Goal: Find specific page/section: Find specific page/section

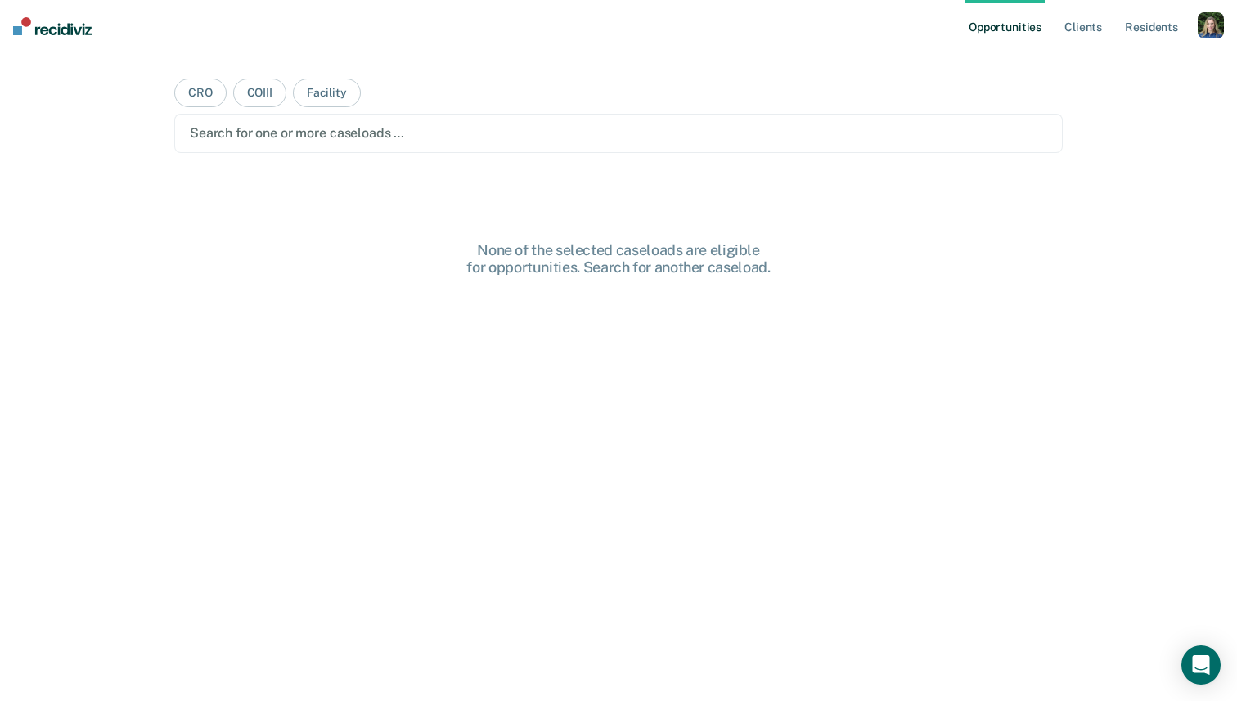
click at [1208, 18] on div "button" at bounding box center [1211, 25] width 26 height 26
click at [1103, 60] on link "Profile" at bounding box center [1145, 67] width 132 height 14
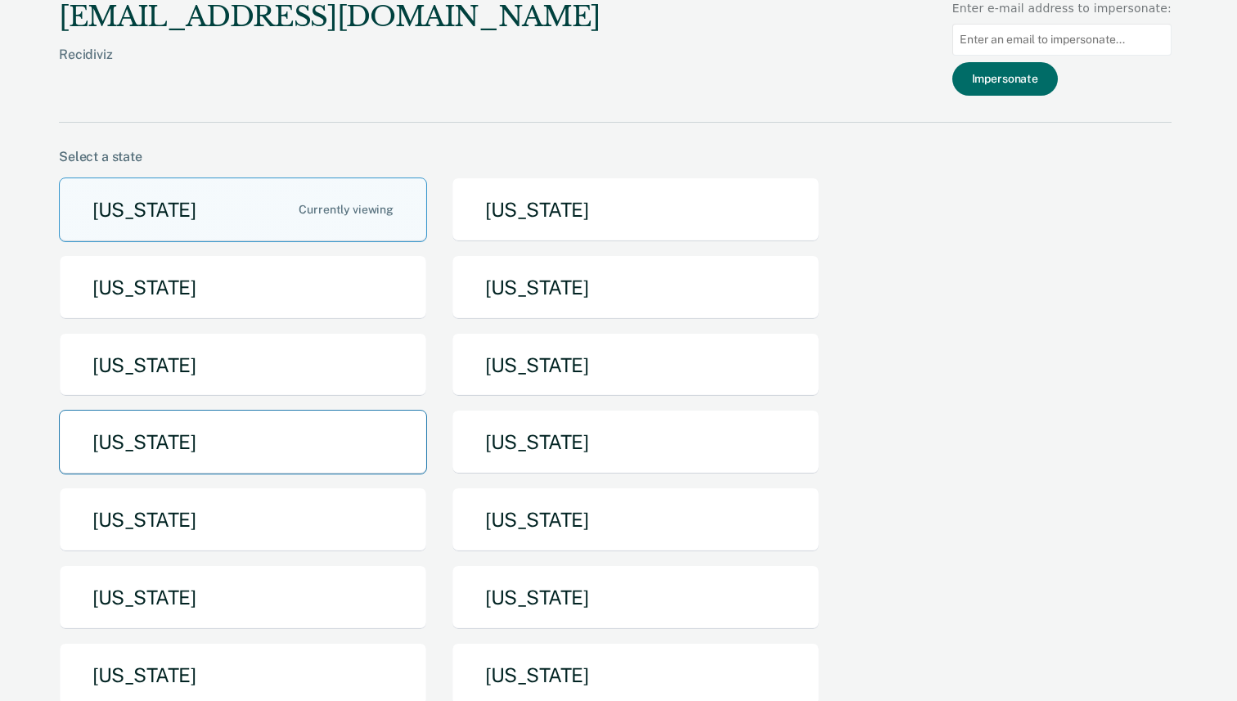
click at [344, 437] on button "[US_STATE]" at bounding box center [243, 442] width 368 height 65
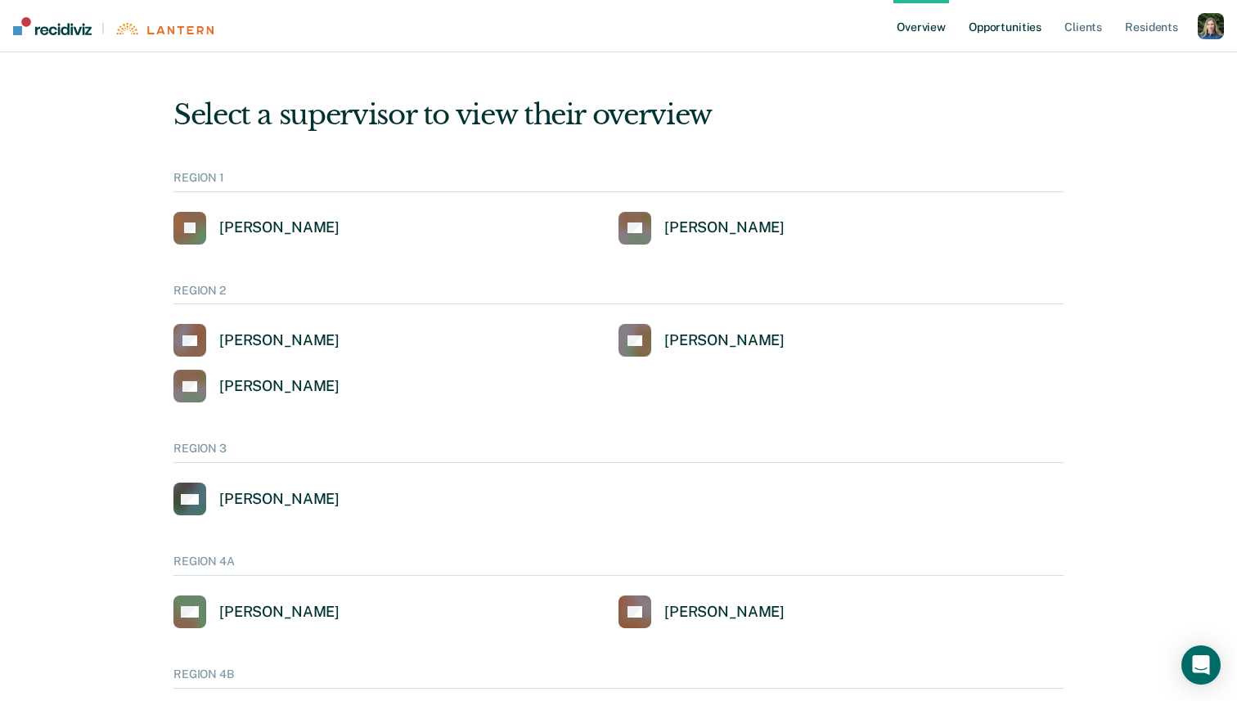
click at [996, 23] on link "Opportunities" at bounding box center [1004, 26] width 79 height 52
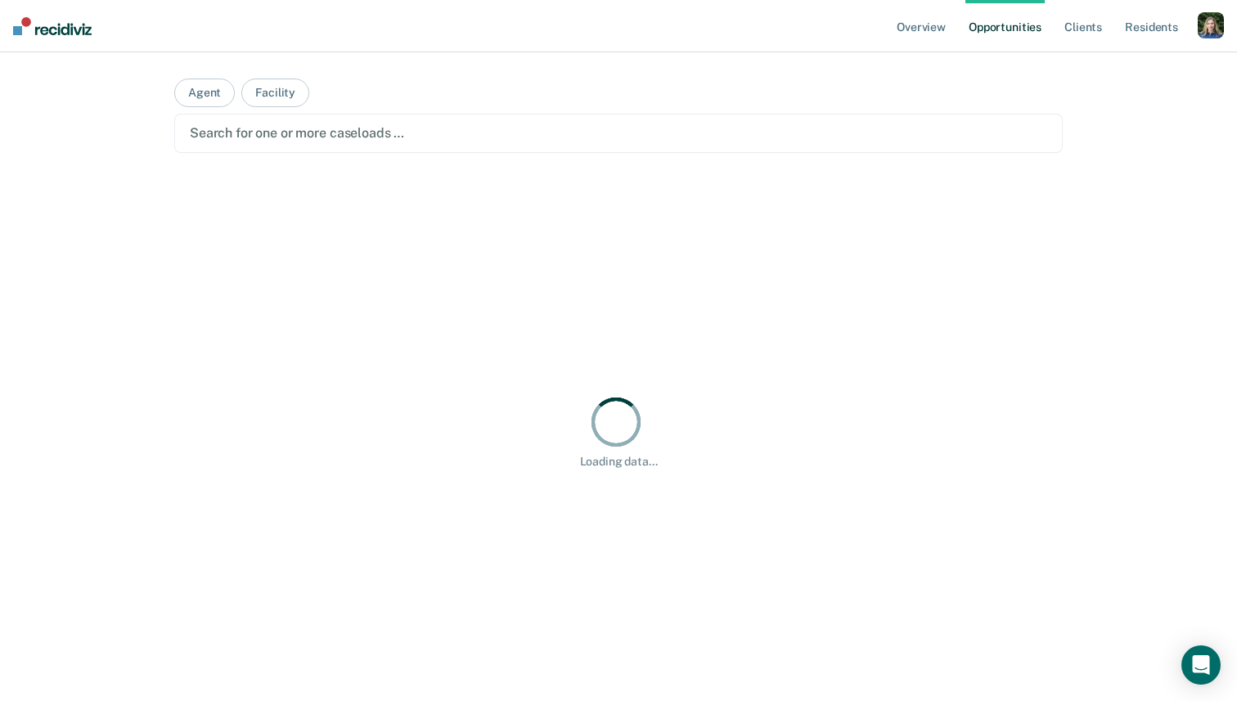
click at [510, 129] on div at bounding box center [618, 133] width 857 height 19
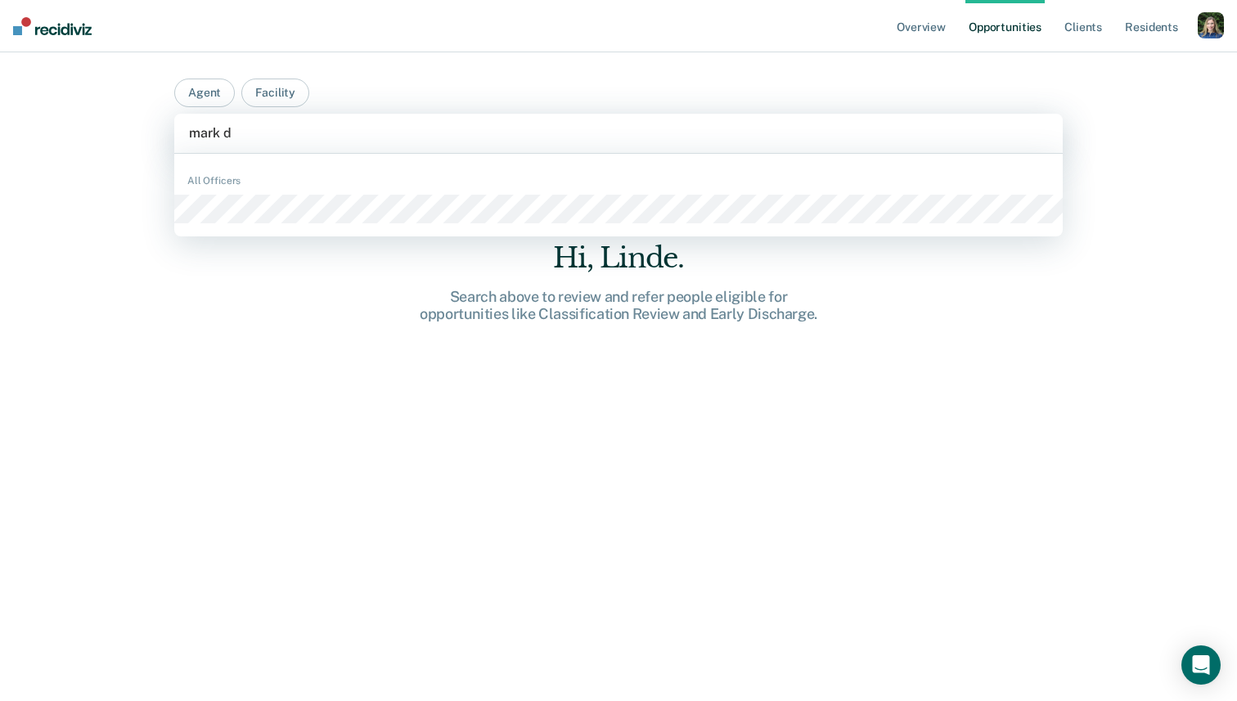
type input "mark d"
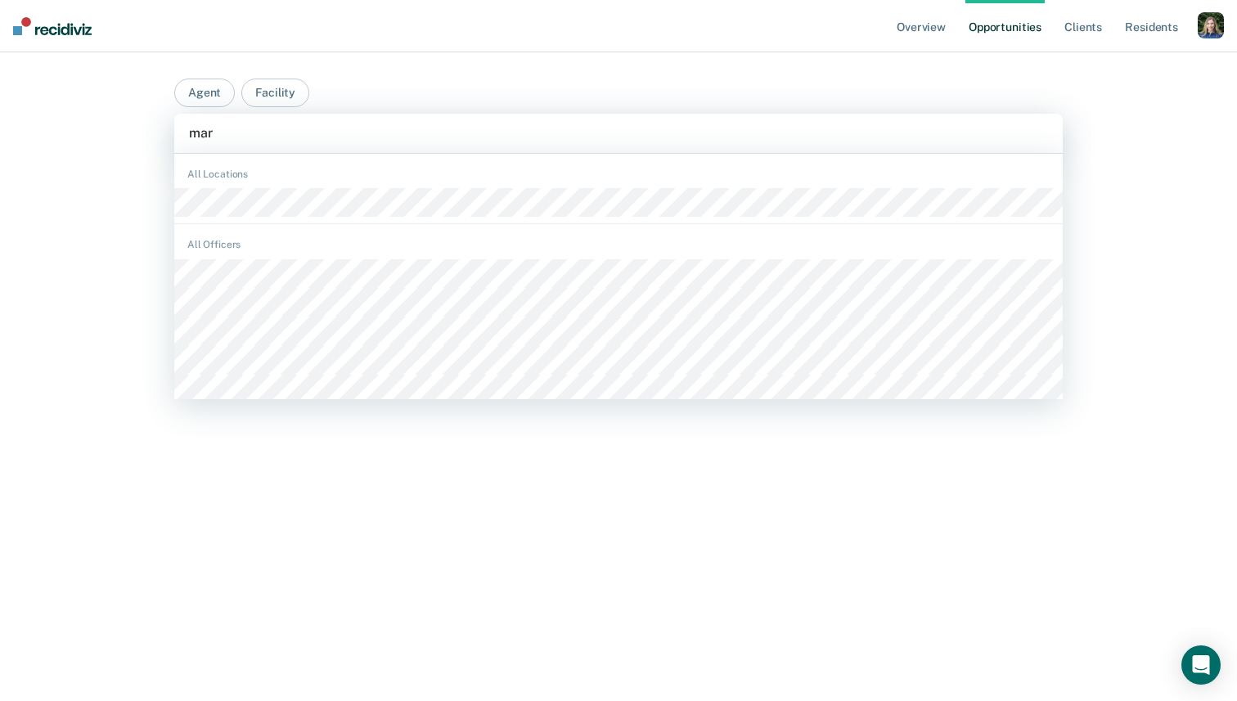
type input "marc"
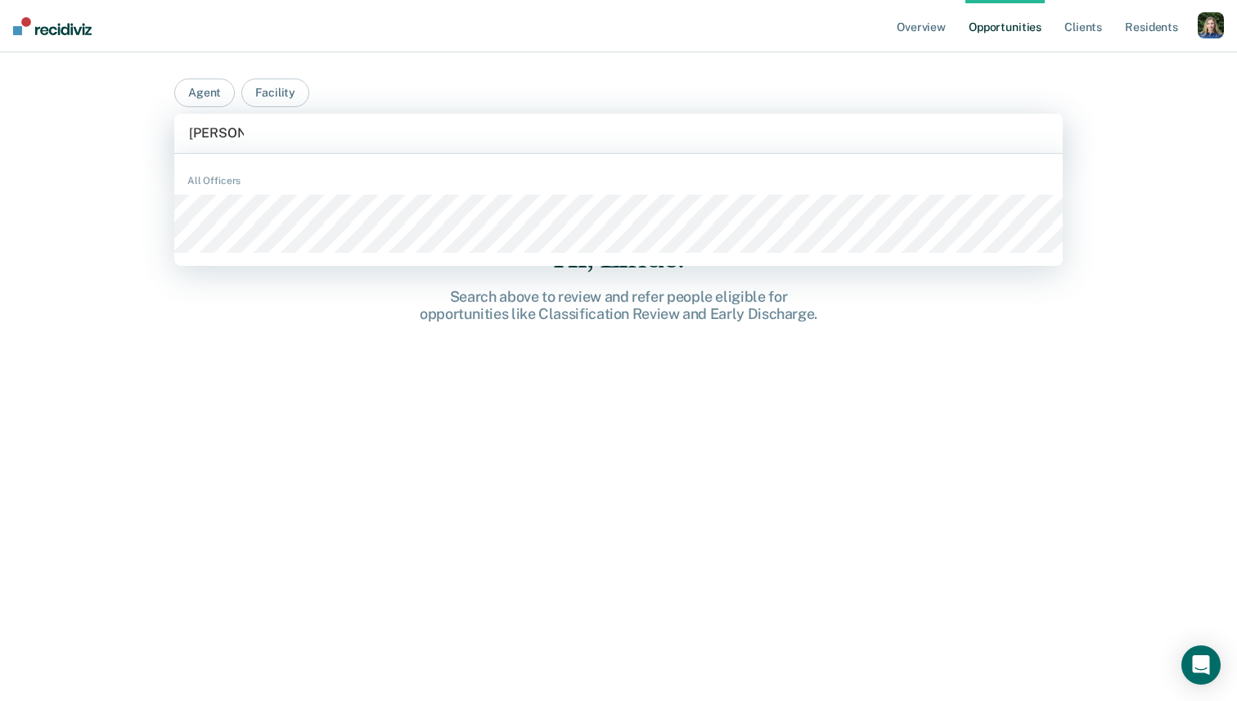
type input "[PERSON_NAME]"
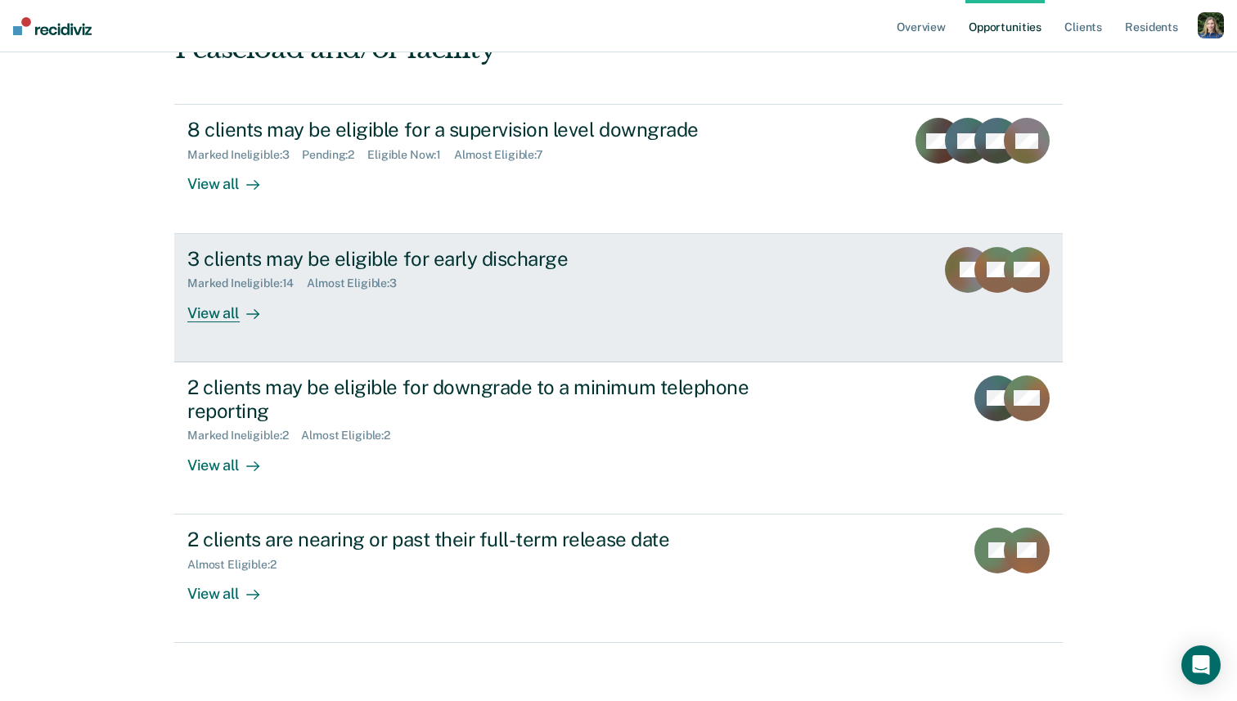
scroll to position [182, 0]
